Goal: Task Accomplishment & Management: Manage account settings

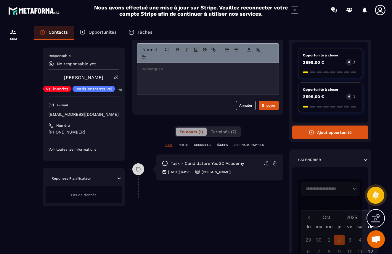
scroll to position [48, 0]
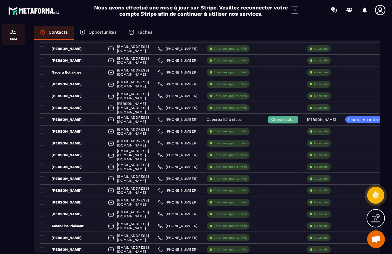
click at [13, 36] on img at bounding box center [13, 32] width 7 height 7
click at [93, 29] on div "Opportunités" at bounding box center [98, 33] width 49 height 14
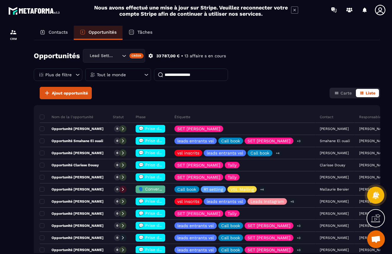
click at [55, 32] on p "Contacts" at bounding box center [58, 32] width 19 height 5
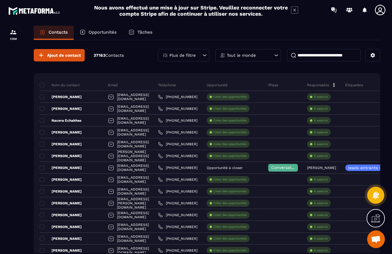
click at [196, 55] on div "Plus de filtre" at bounding box center [183, 55] width 51 height 12
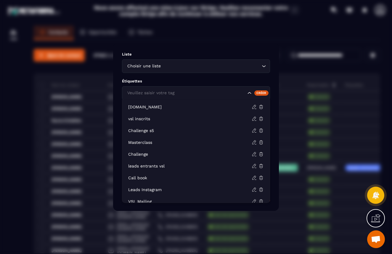
click at [201, 93] on input "Search for option" at bounding box center [186, 93] width 120 height 7
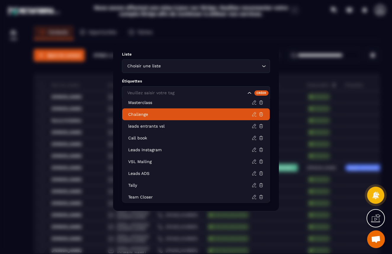
scroll to position [40, 0]
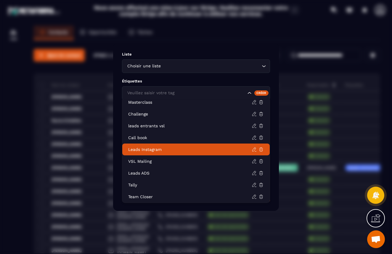
click at [192, 153] on li "Leads Instagram" at bounding box center [195, 150] width 147 height 12
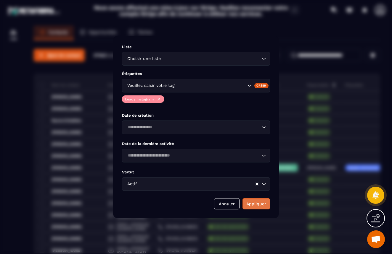
click at [252, 204] on button "Appliquer" at bounding box center [256, 204] width 28 height 11
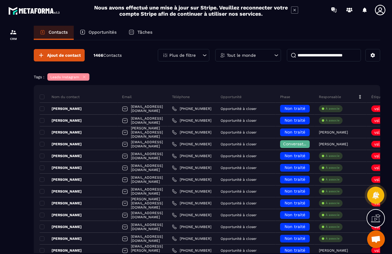
scroll to position [0, 0]
click at [383, 8] on icon at bounding box center [380, 10] width 12 height 12
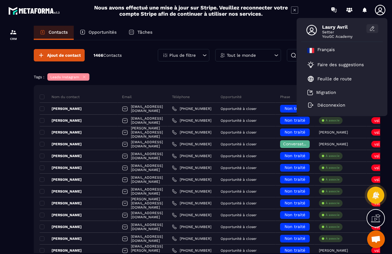
click at [374, 28] on icon at bounding box center [372, 29] width 6 height 6
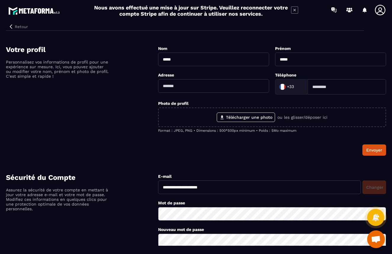
click at [212, 89] on input "text" at bounding box center [213, 86] width 111 height 14
type input "**********"
